Goal: Task Accomplishment & Management: Manage account settings

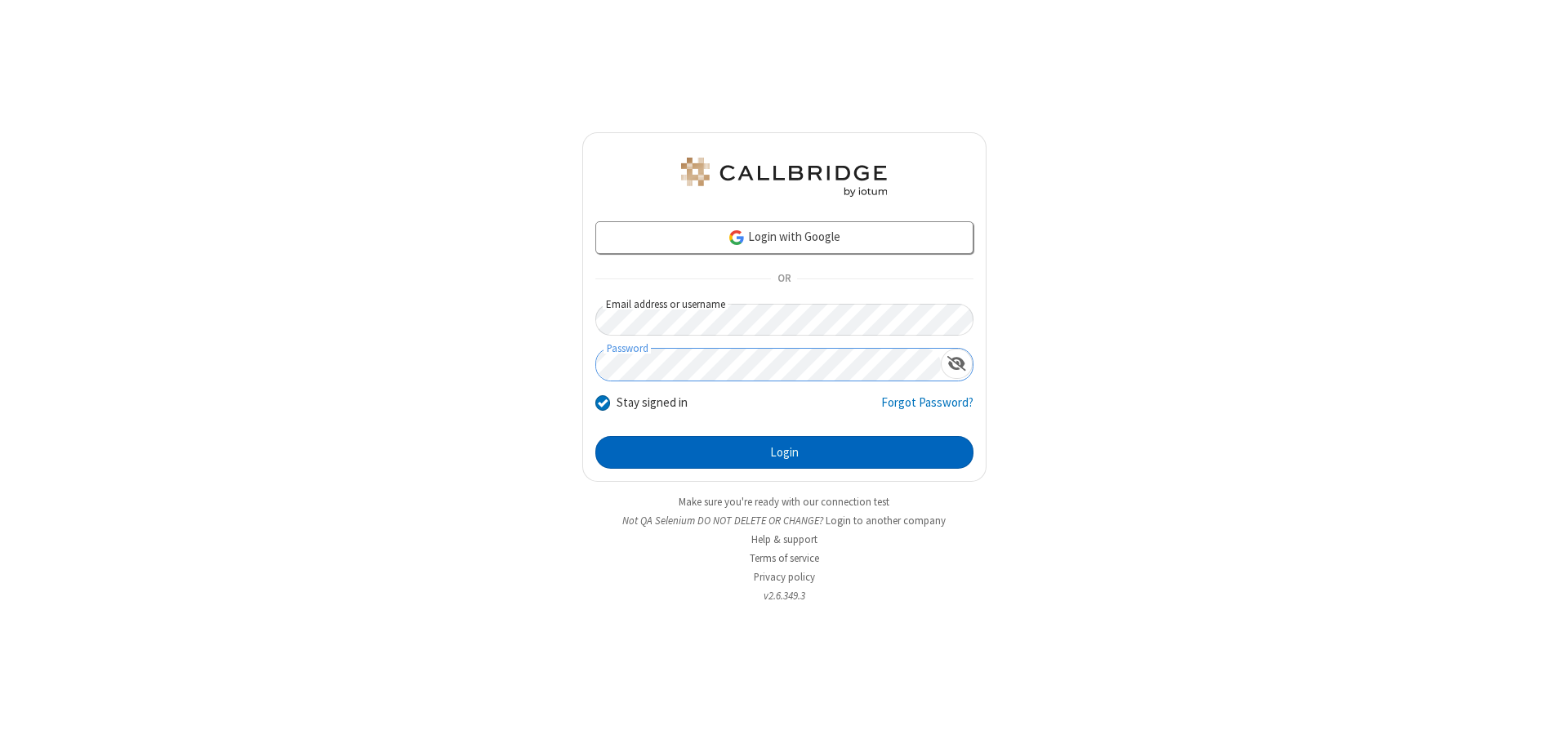
click at [784, 453] on button "Login" at bounding box center [784, 453] width 378 height 33
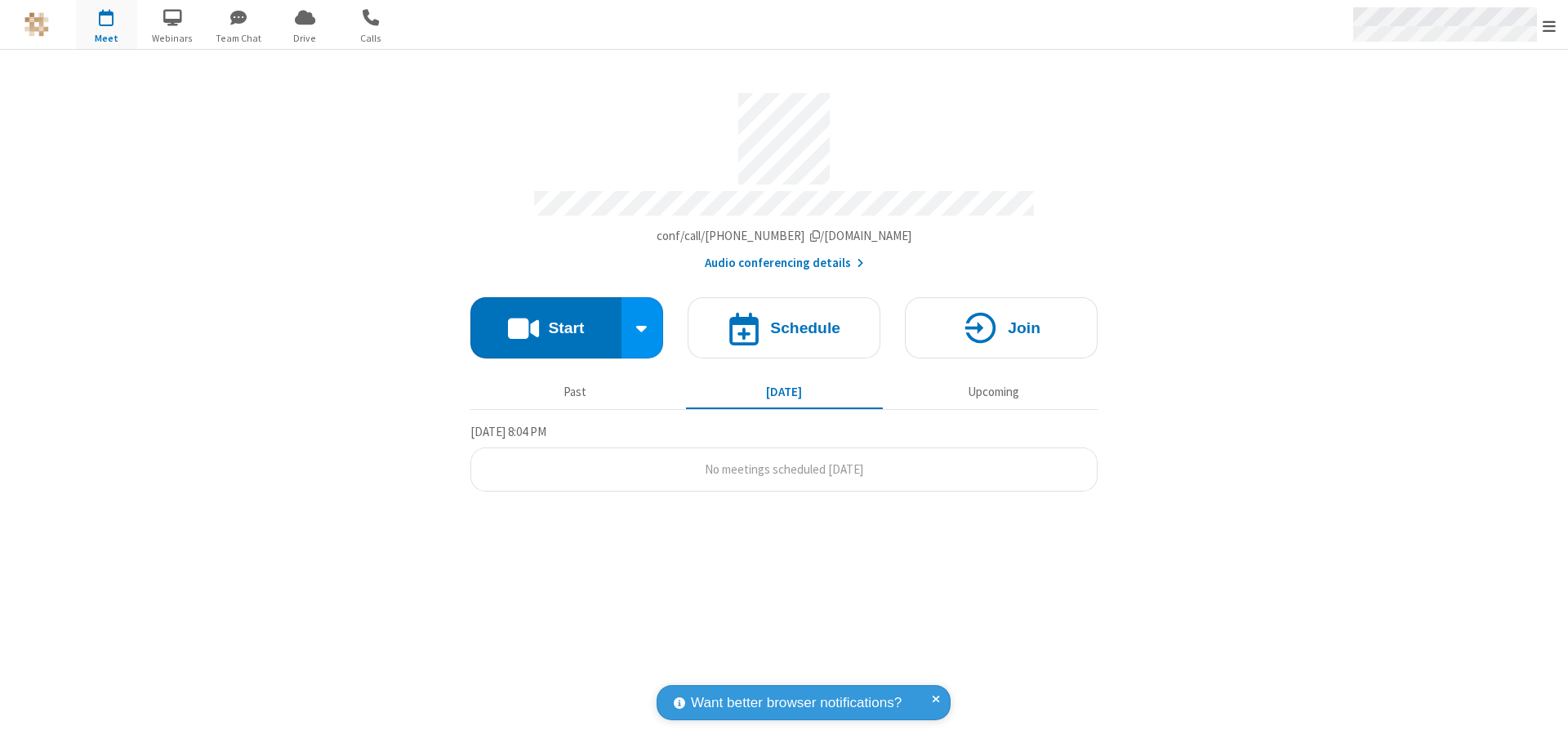
click at [1549, 25] on span "Open menu" at bounding box center [1549, 26] width 13 height 16
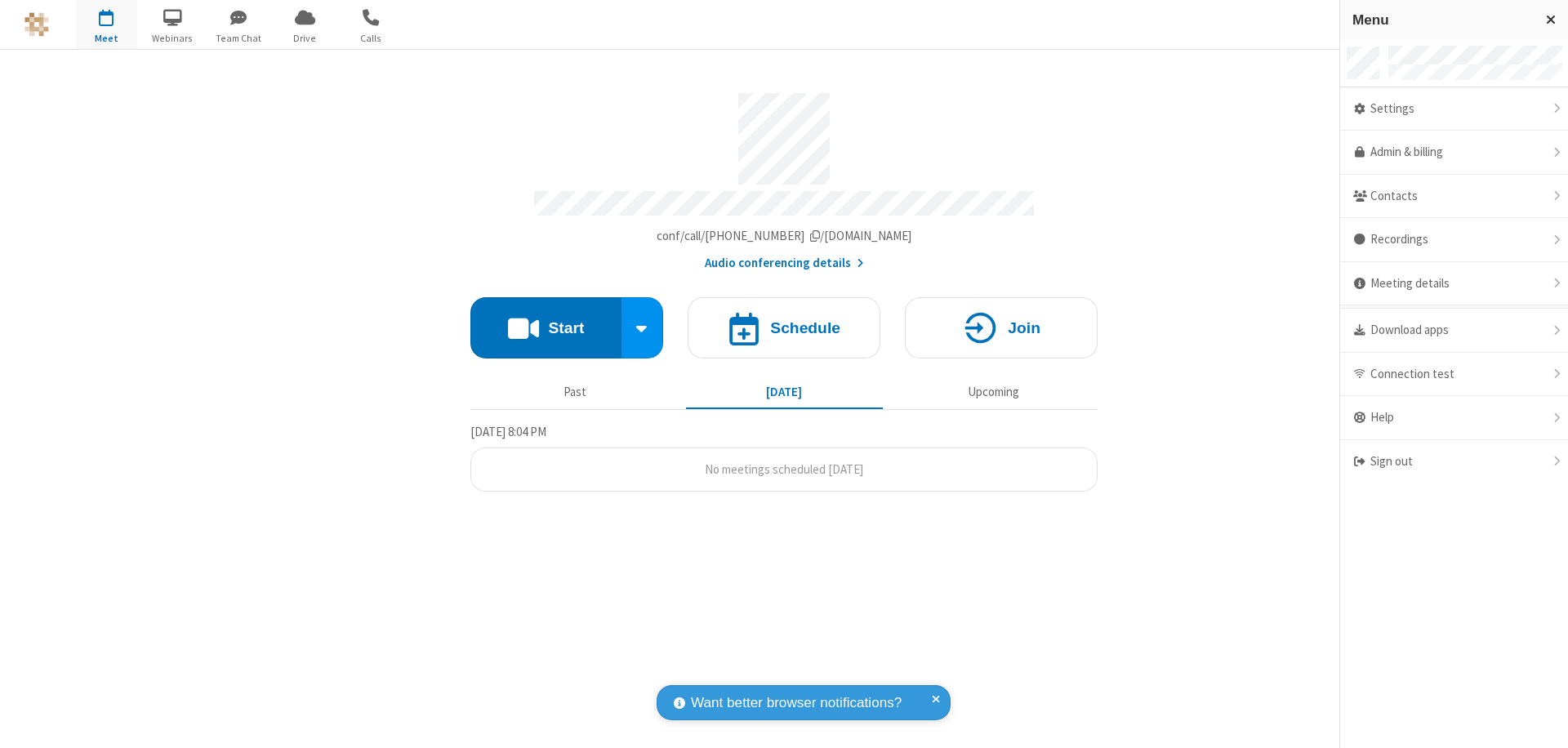
click at [1454, 109] on div "Settings" at bounding box center [1454, 109] width 228 height 44
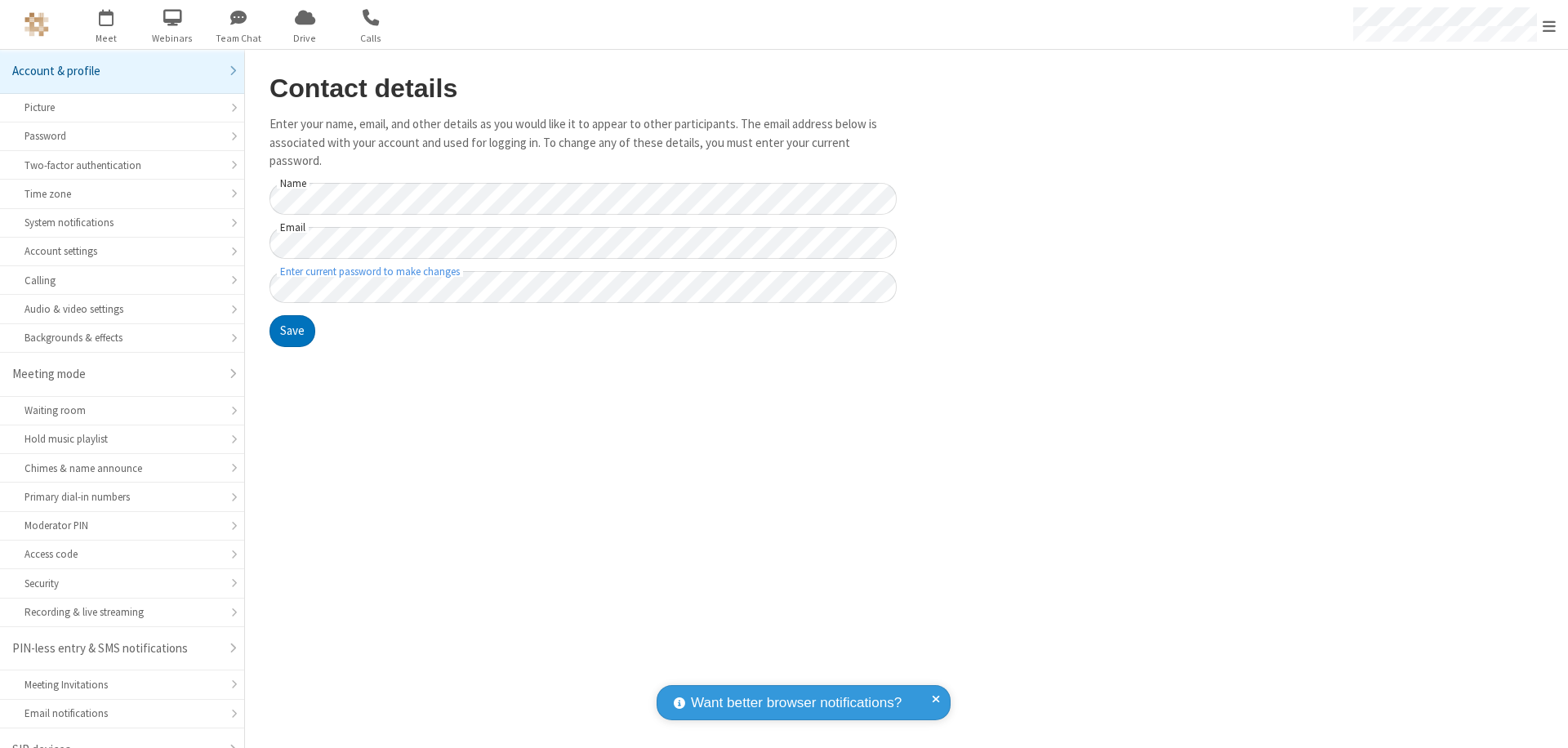
scroll to position [23, 0]
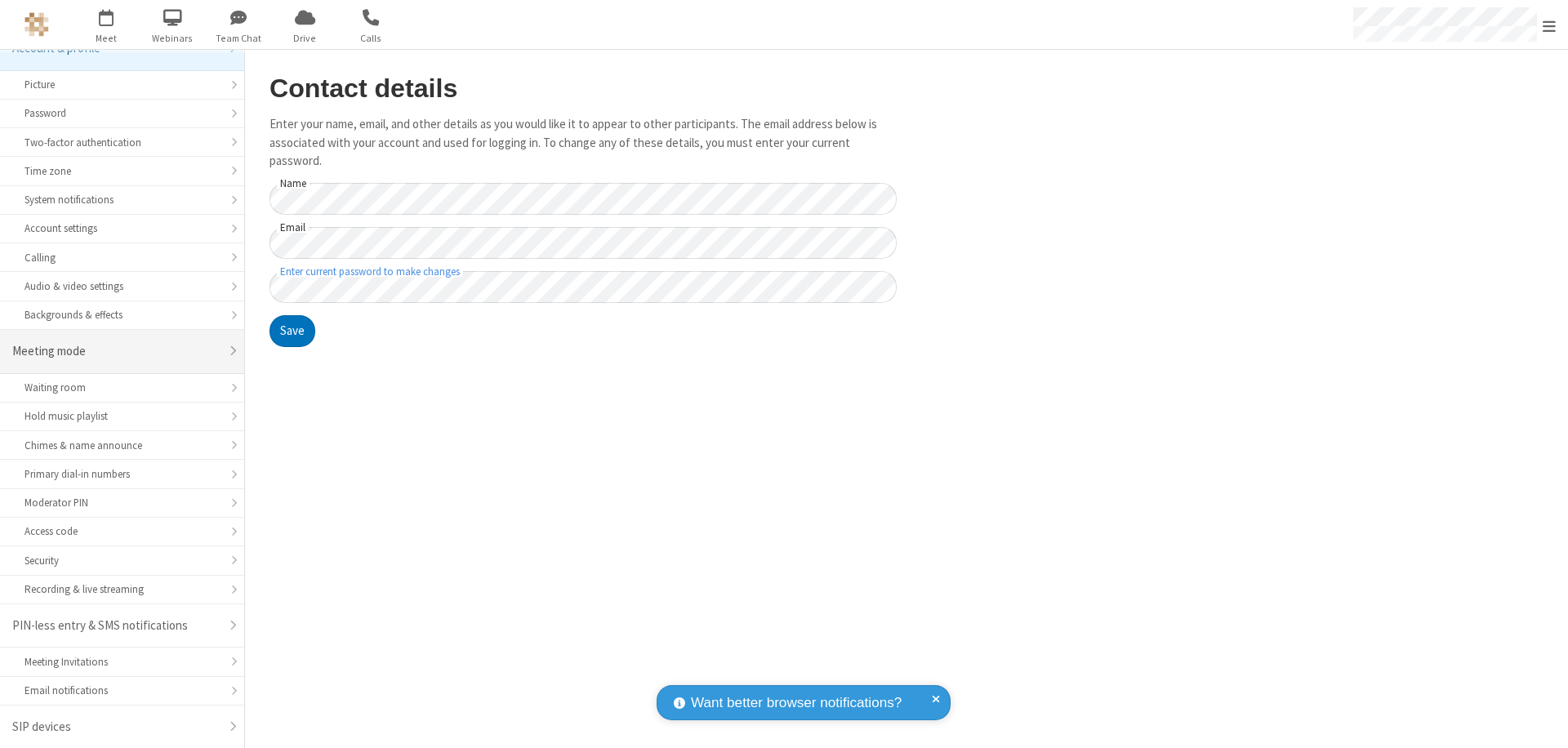
click at [116, 352] on div "Meeting mode" at bounding box center [116, 351] width 207 height 19
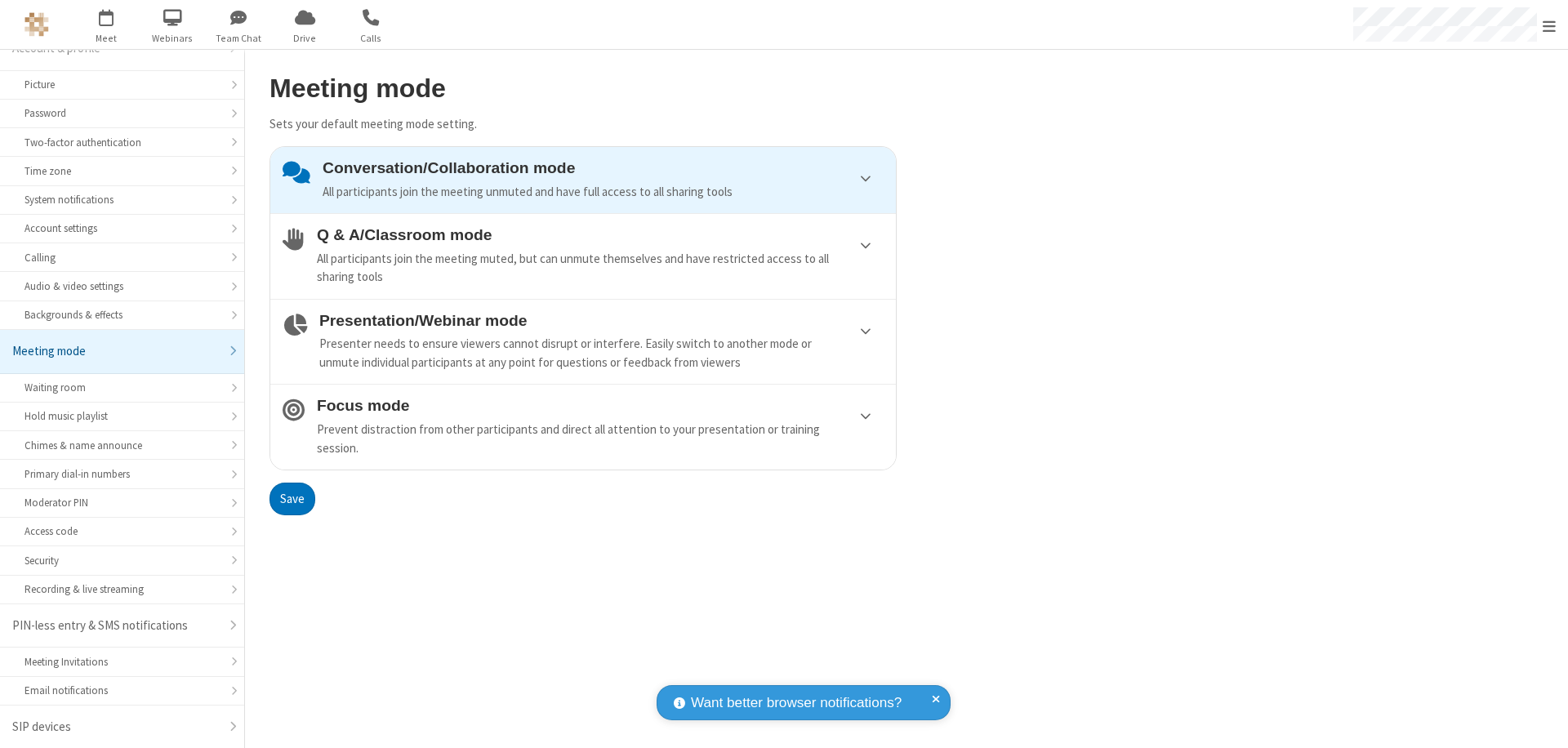
click at [583, 179] on div "Conversation/Collaboration mode All participants join the meeting unmuted and h…" at bounding box center [602, 179] width 561 height 42
click at [292, 498] on button "Save" at bounding box center [292, 499] width 46 height 33
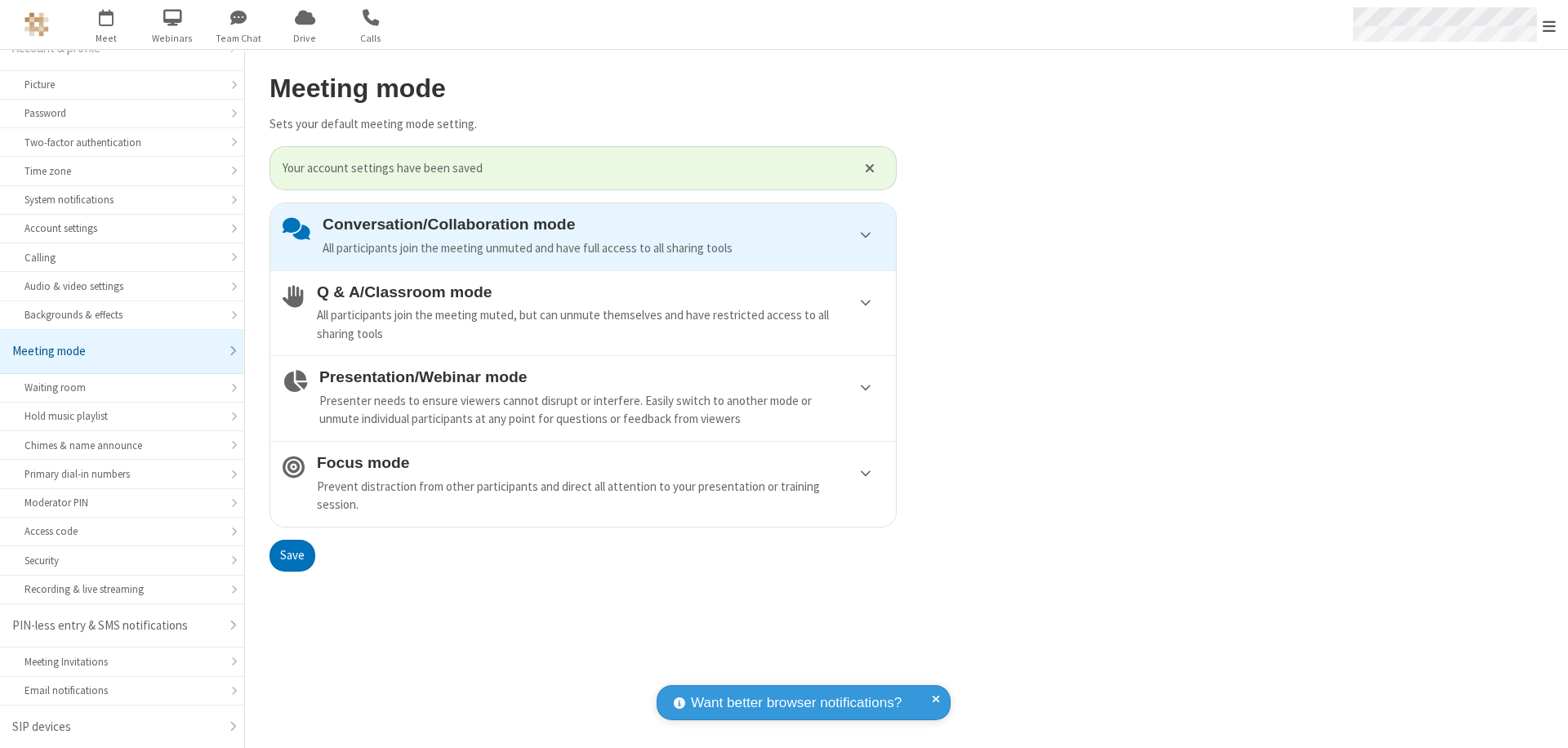
click at [1549, 24] on span "Open menu" at bounding box center [1549, 26] width 13 height 16
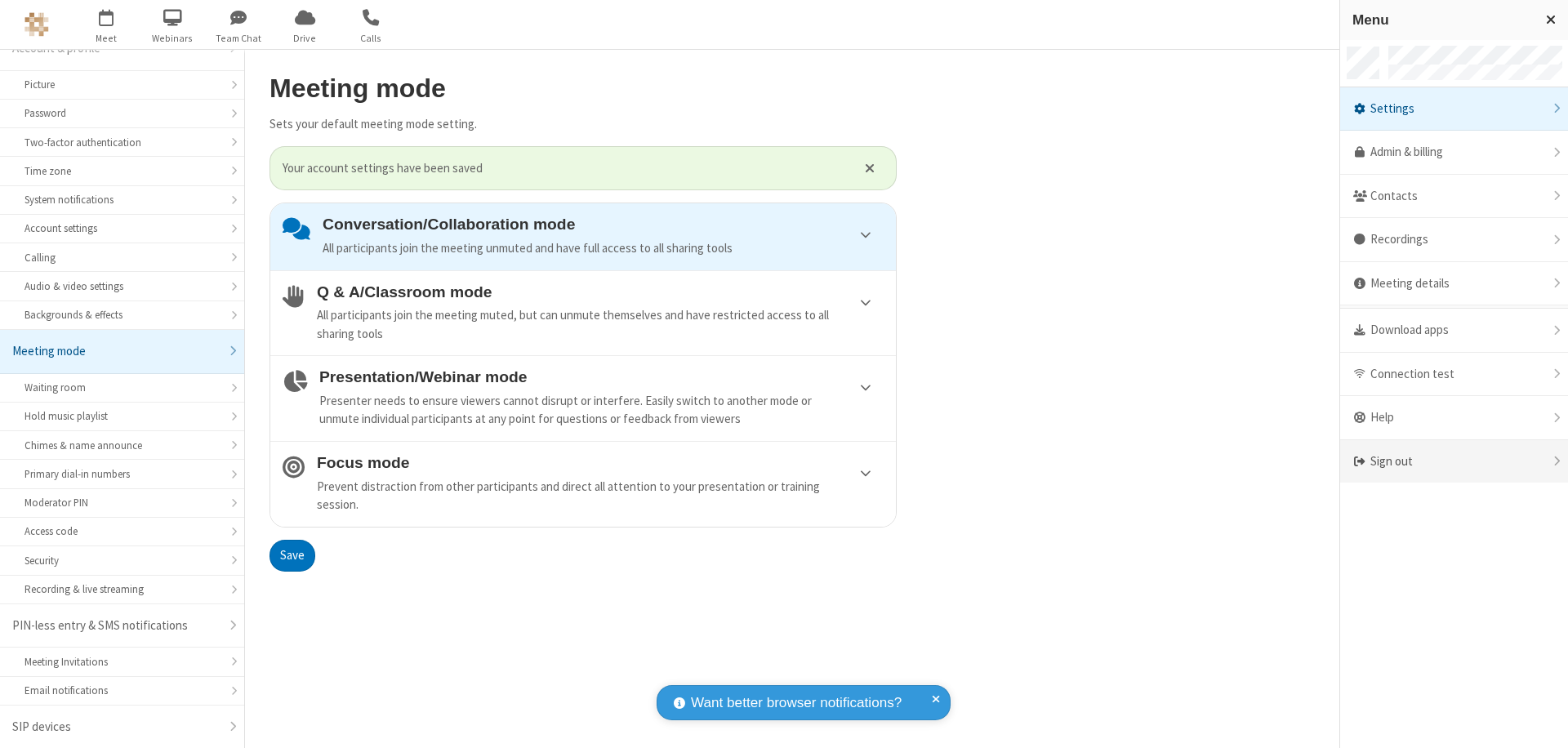
click at [1454, 461] on div "Sign out" at bounding box center [1454, 461] width 228 height 44
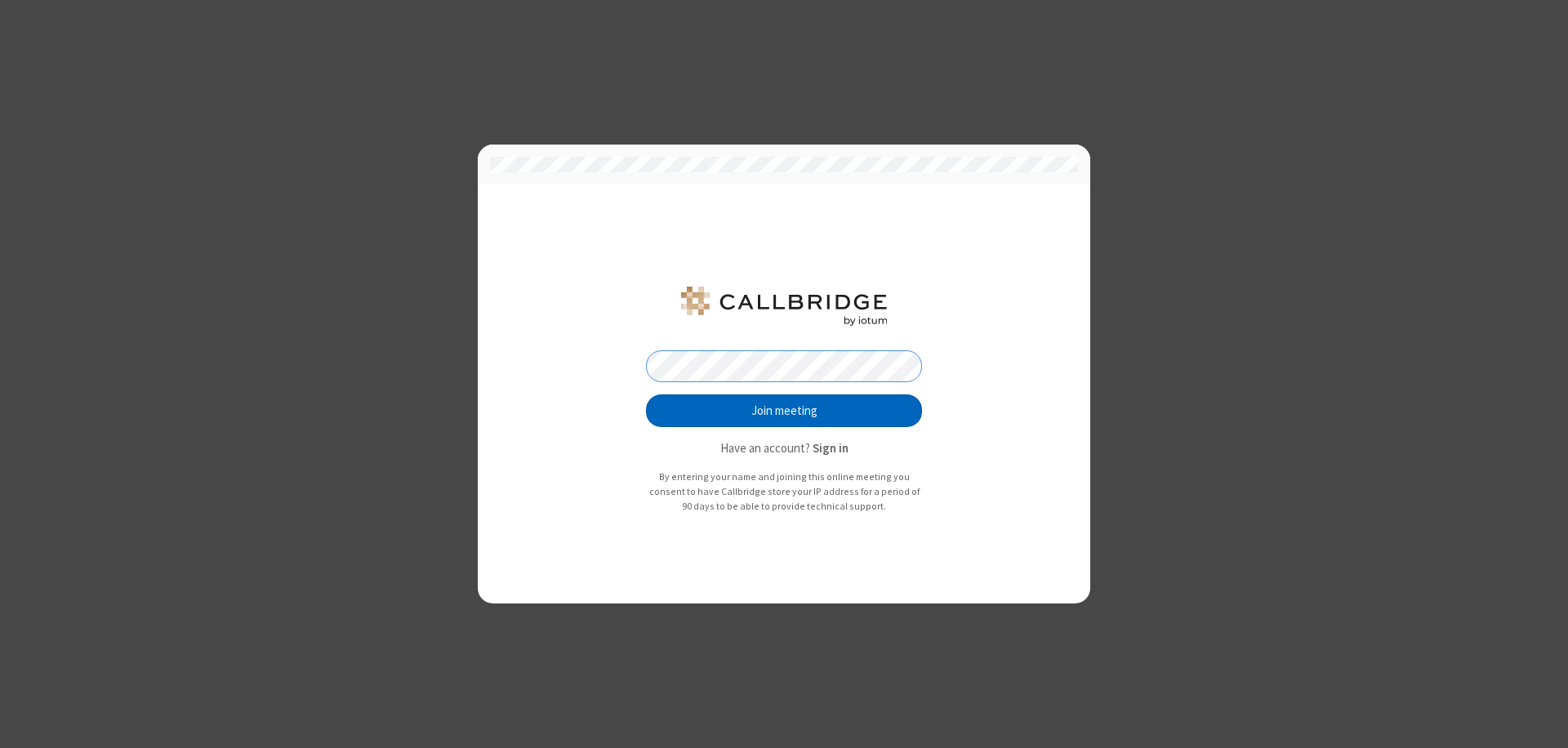
click at [784, 411] on button "Join meeting" at bounding box center [784, 411] width 276 height 33
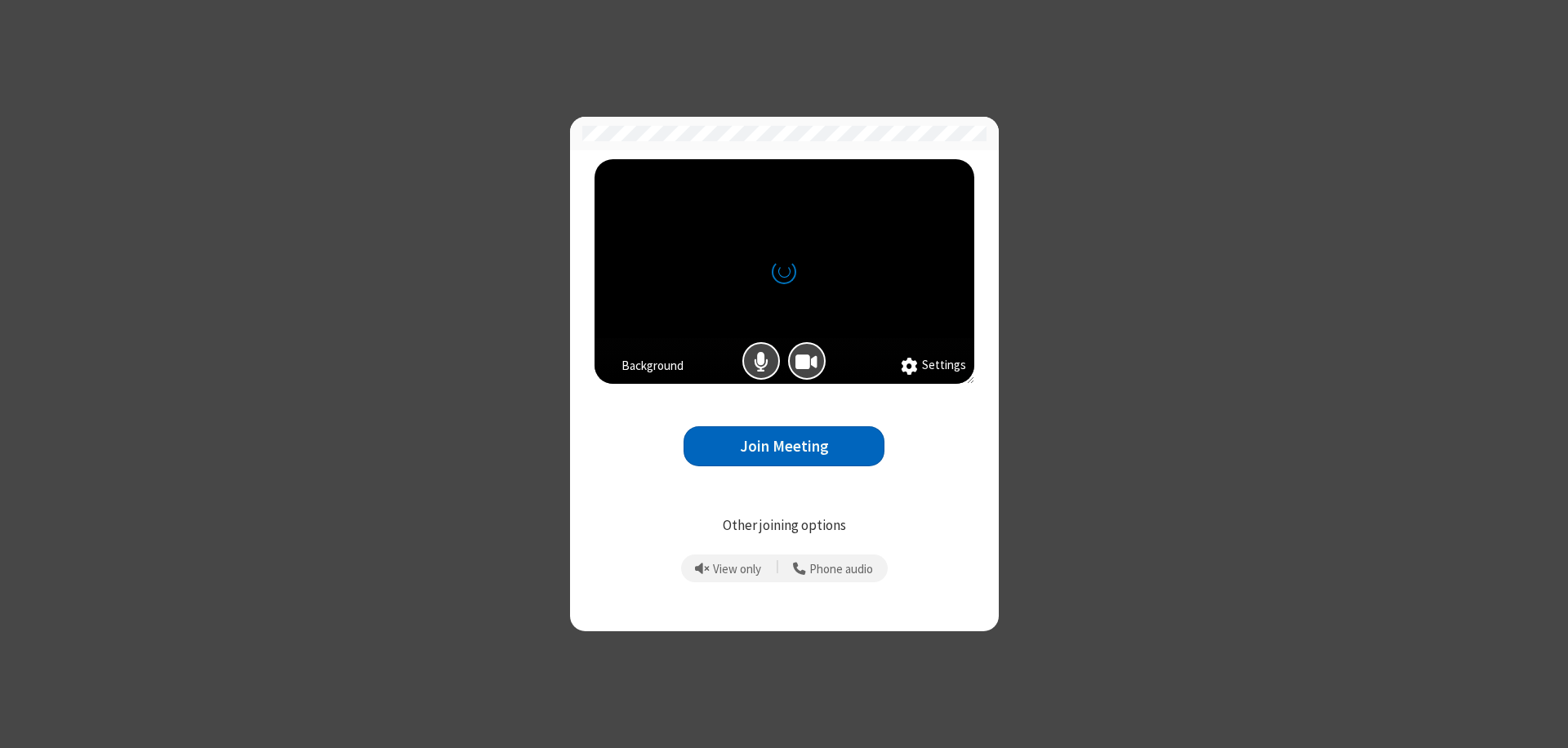
click at [784, 446] on button "Join Meeting" at bounding box center [784, 446] width 201 height 40
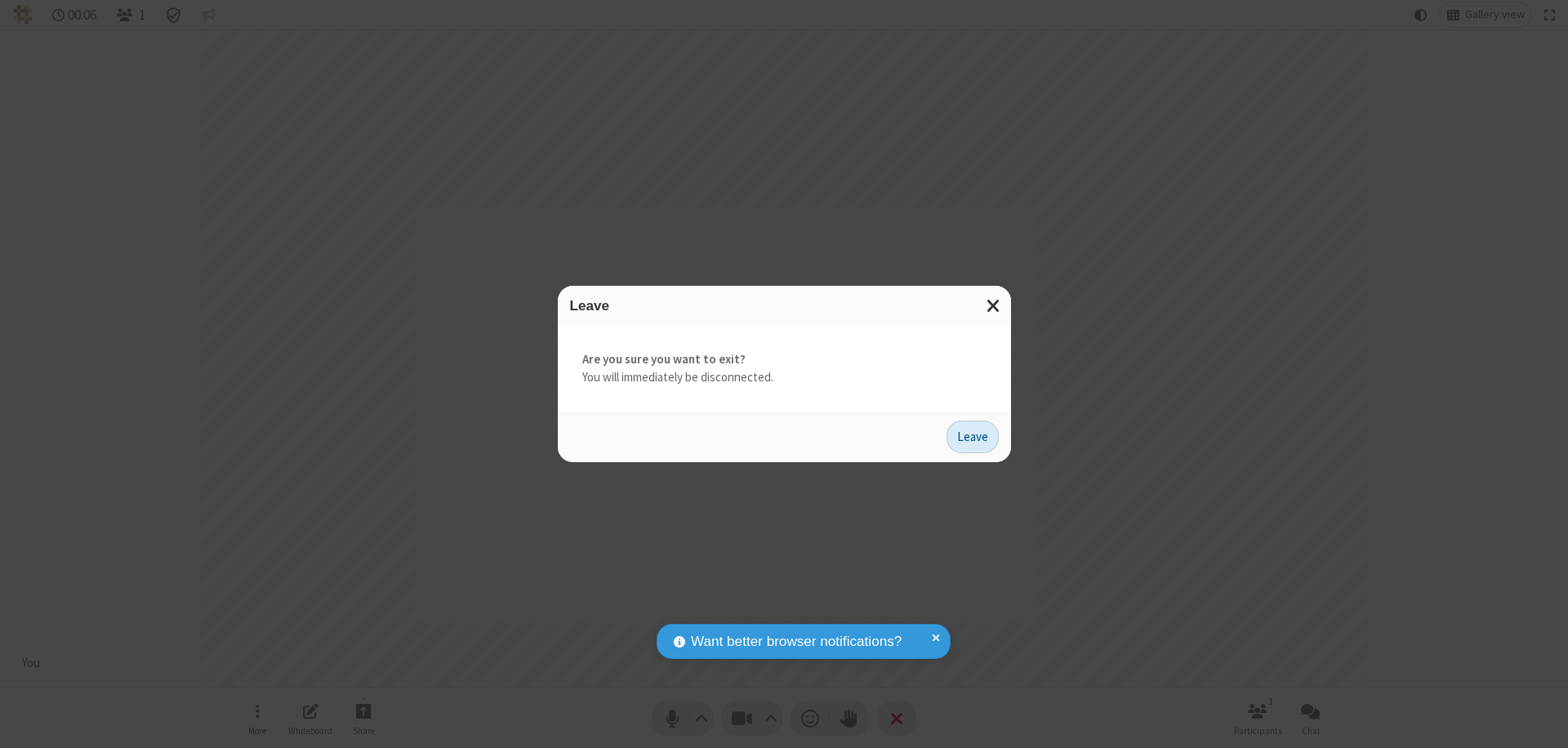
click at [973, 436] on button "Leave" at bounding box center [973, 436] width 53 height 33
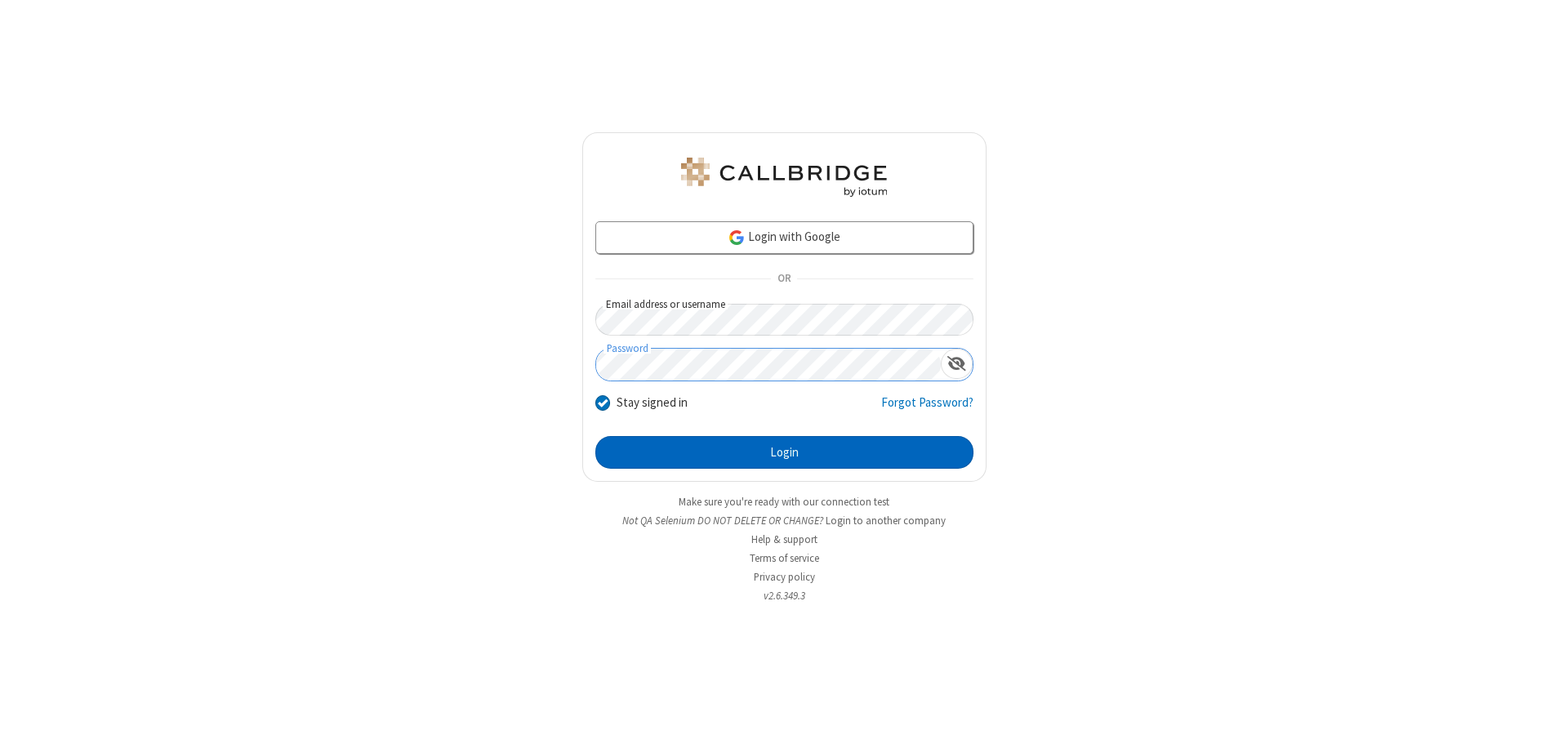
click at [784, 453] on button "Login" at bounding box center [784, 453] width 378 height 33
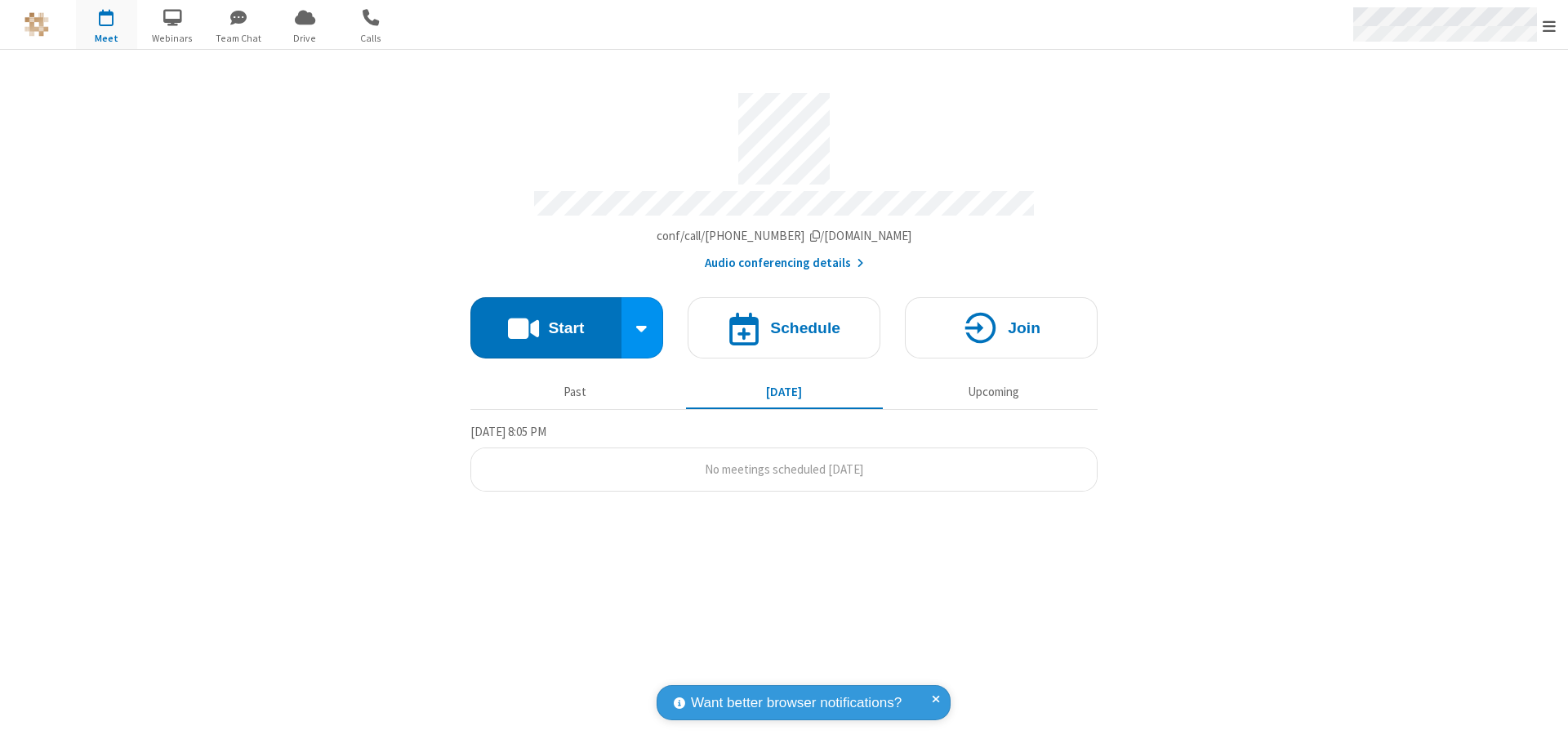
click at [1549, 25] on span "Open menu" at bounding box center [1549, 26] width 13 height 16
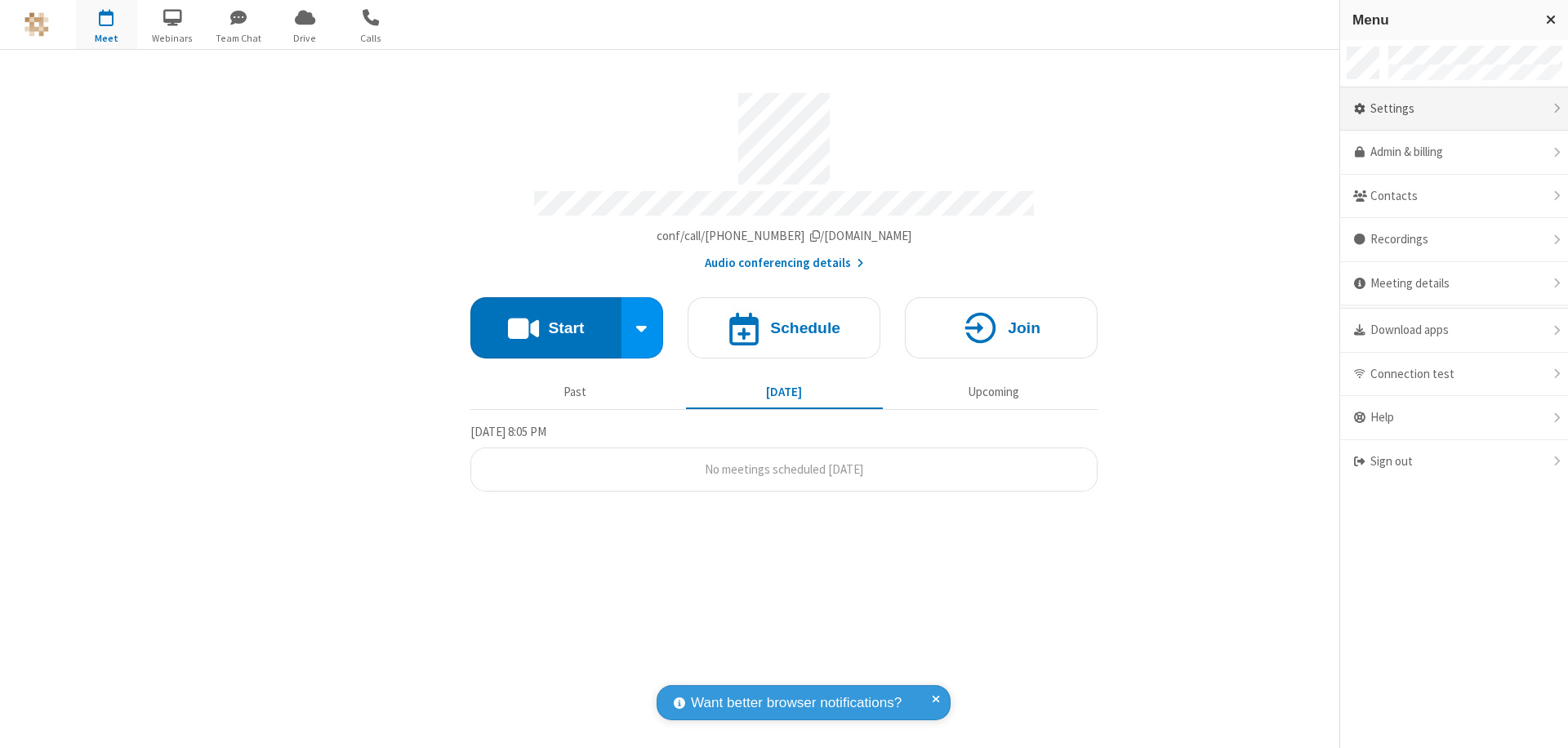
click at [1454, 109] on div "Settings" at bounding box center [1454, 109] width 228 height 44
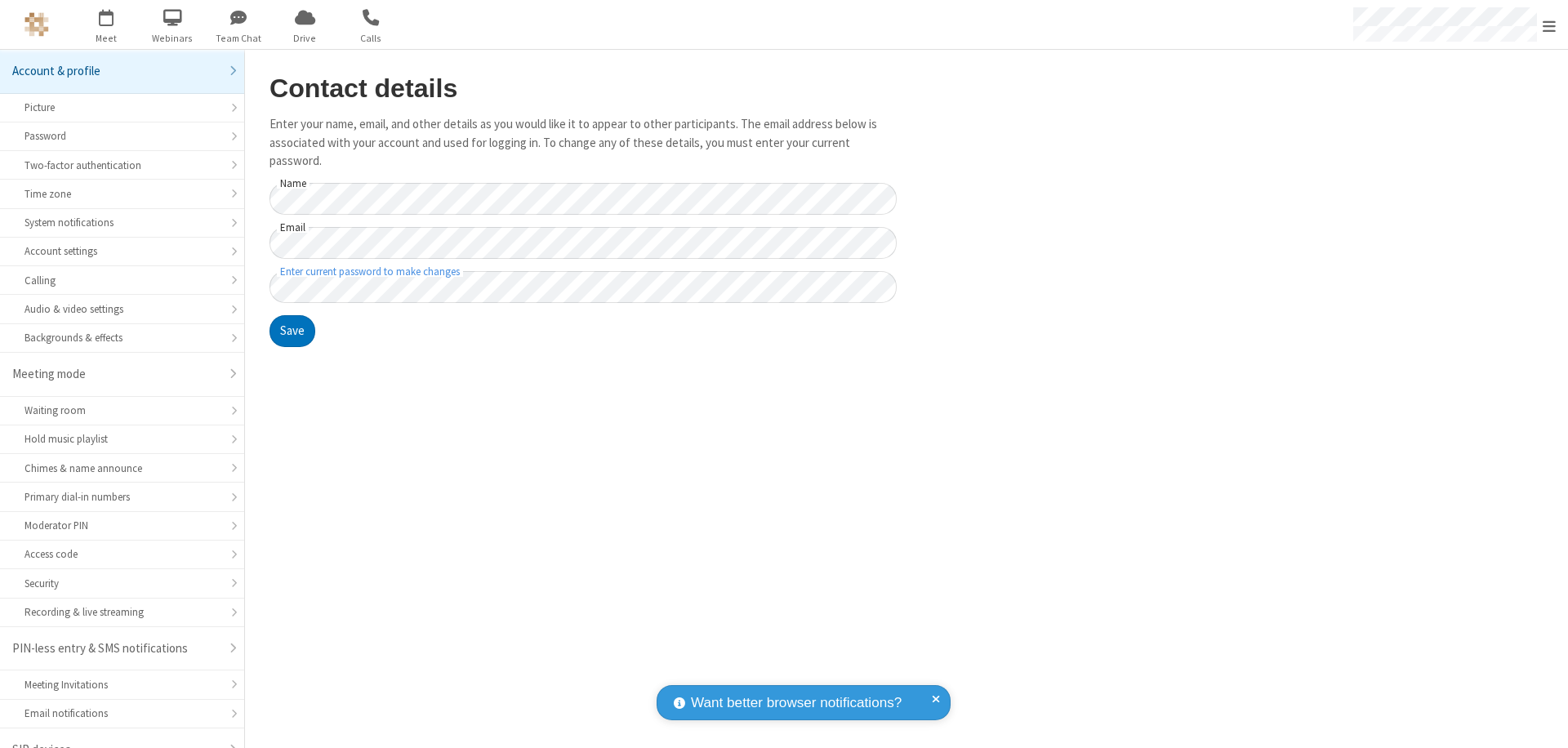
scroll to position [23, 0]
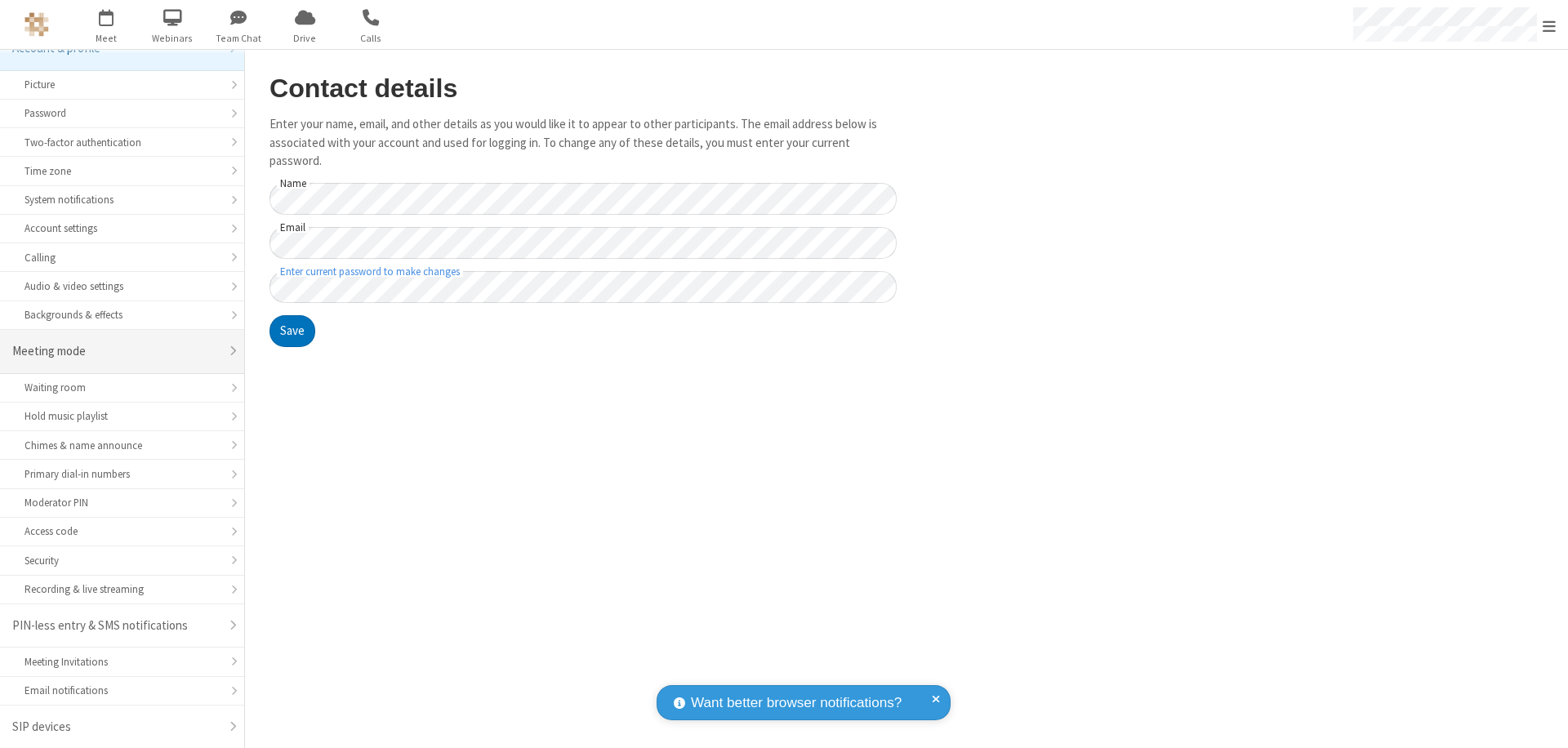
click at [116, 352] on div "Meeting mode" at bounding box center [116, 351] width 207 height 19
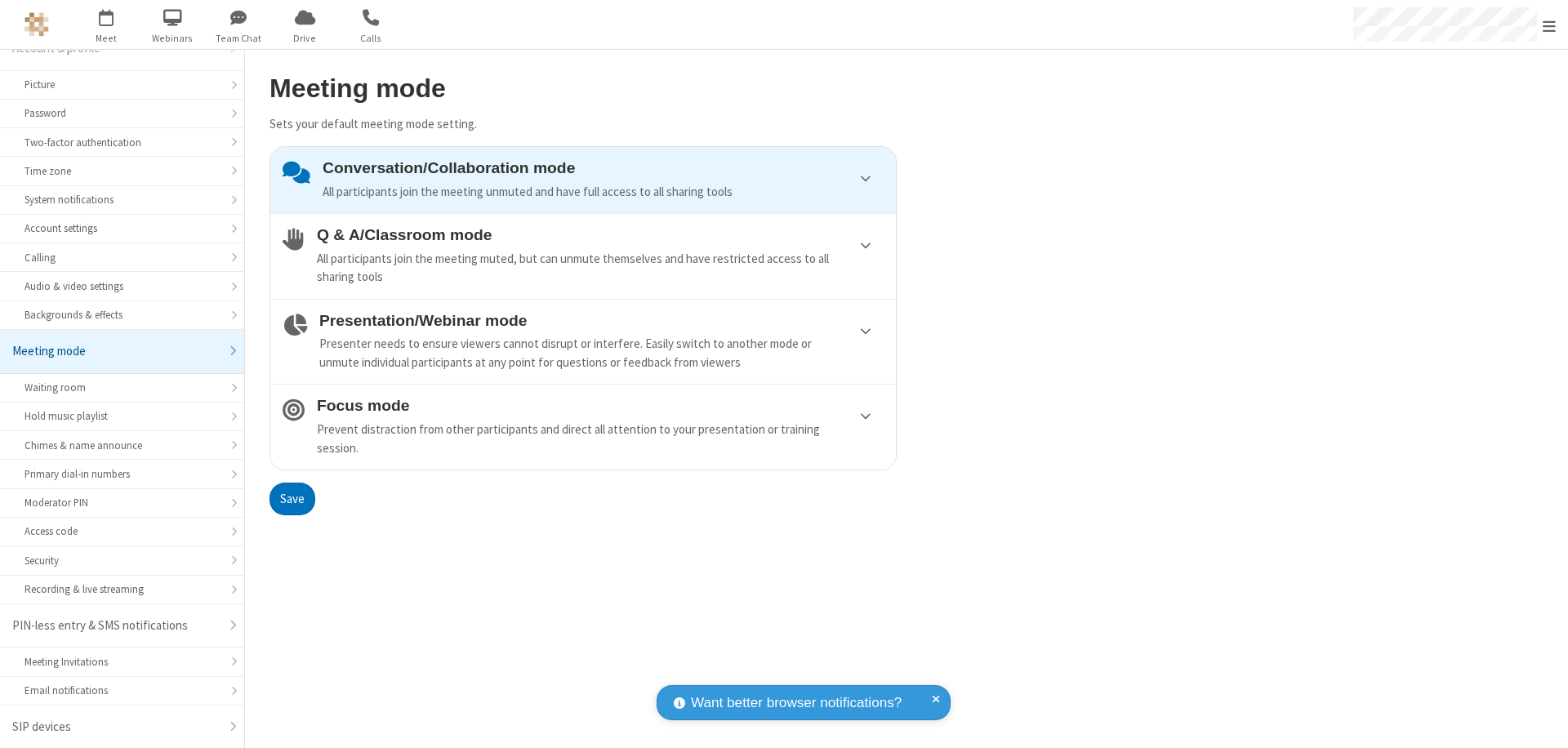
click at [583, 179] on div "Conversation/Collaboration mode All participants join the meeting unmuted and h…" at bounding box center [602, 179] width 561 height 42
click at [292, 498] on button "Save" at bounding box center [292, 499] width 46 height 33
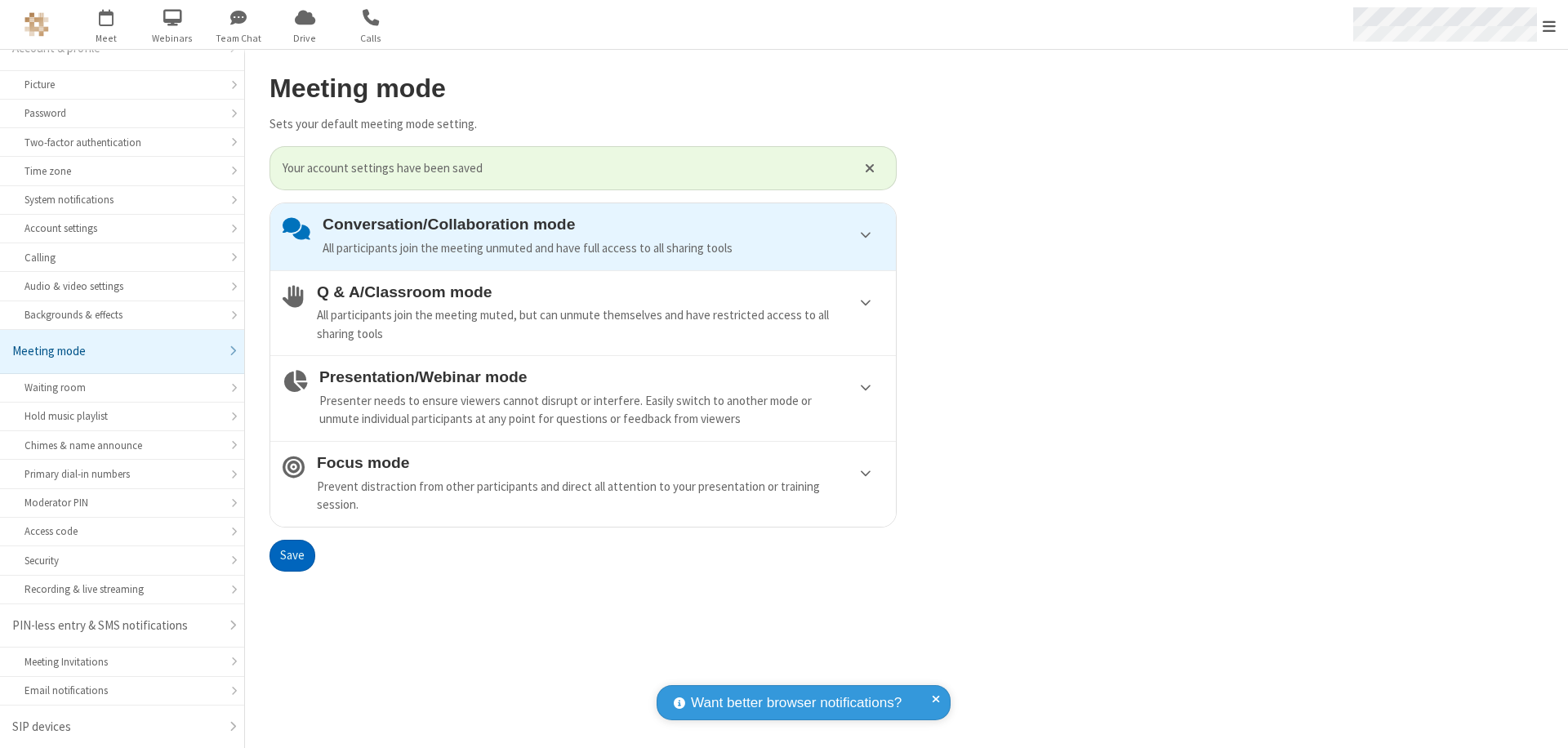
click at [1549, 24] on span "Open menu" at bounding box center [1549, 26] width 13 height 16
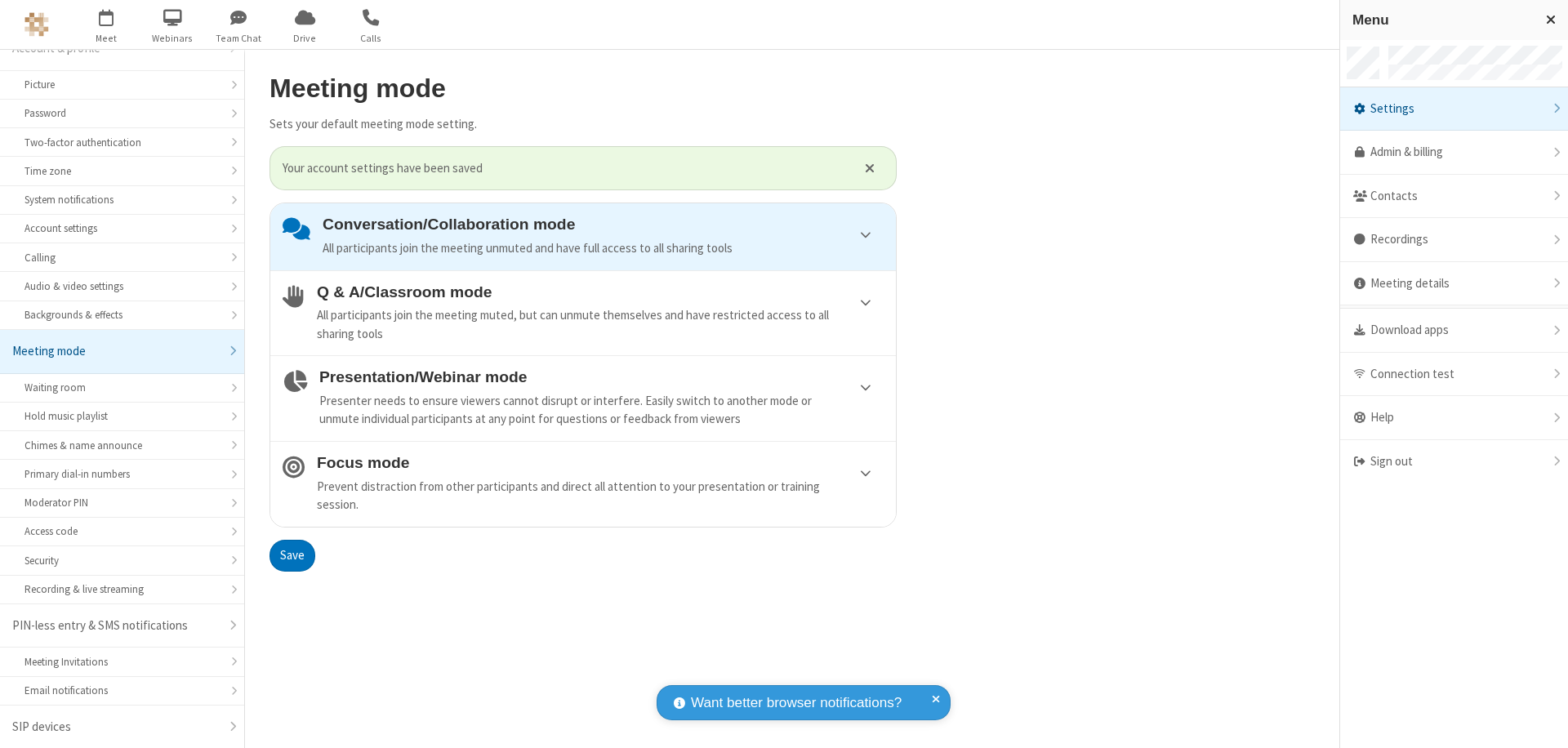
click at [1454, 461] on div "Sign out" at bounding box center [1454, 461] width 228 height 44
